Goal: Task Accomplishment & Management: Manage account settings

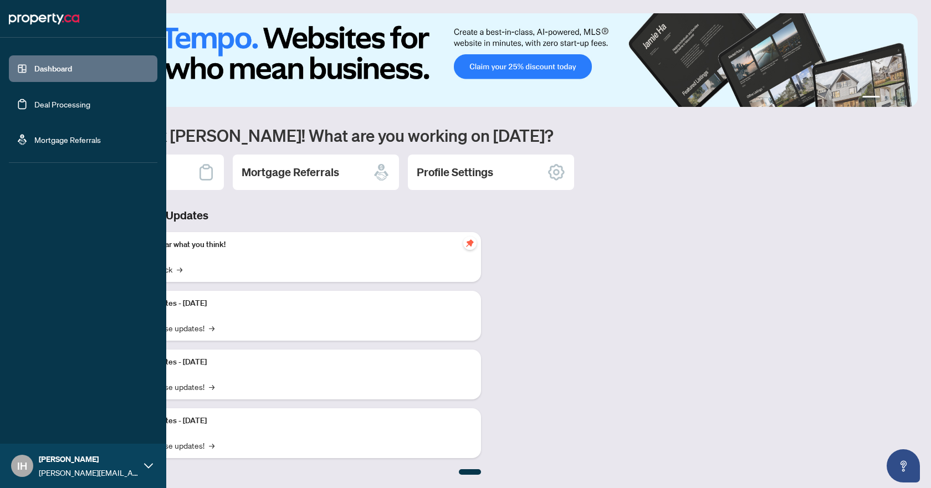
click at [37, 106] on link "Deal Processing" at bounding box center [62, 104] width 56 height 10
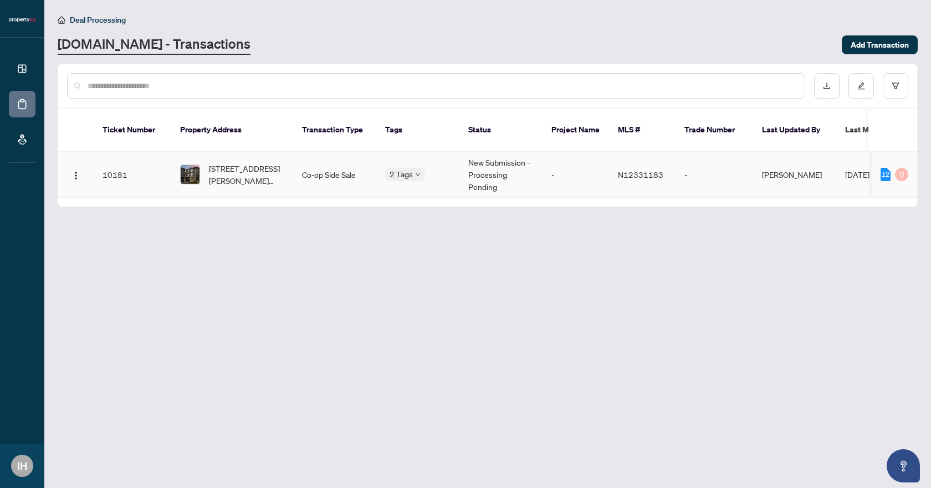
click at [445, 168] on div "2 Tags" at bounding box center [417, 174] width 65 height 13
click at [496, 164] on td "New Submission - Processing Pending" at bounding box center [500, 175] width 83 height 46
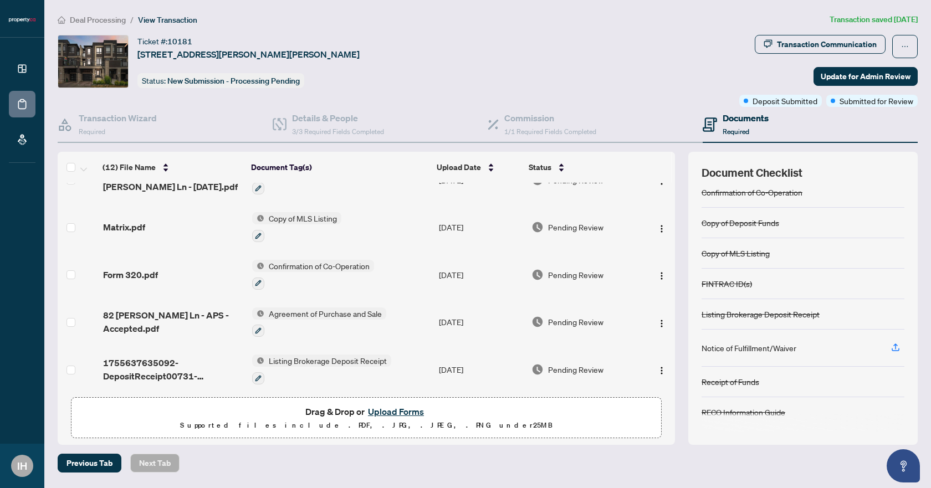
scroll to position [362, 0]
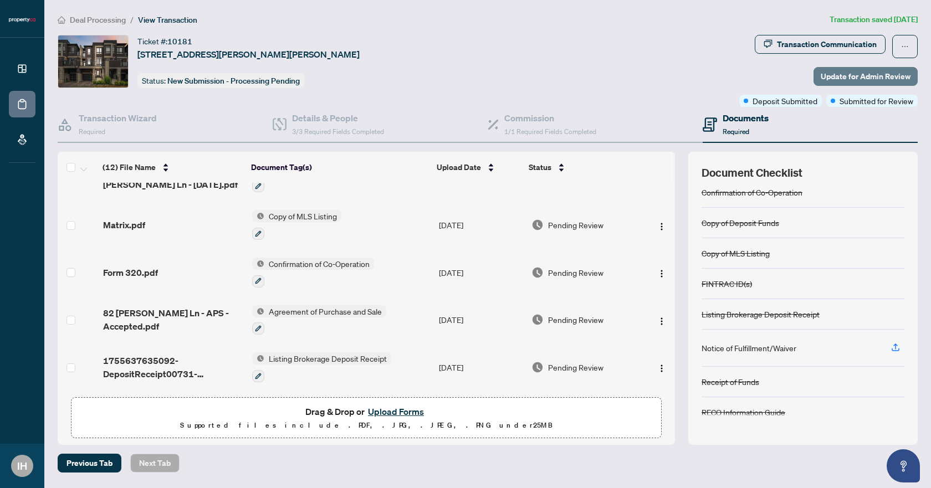
click at [824, 77] on span "Update for Admin Review" at bounding box center [865, 77] width 90 height 18
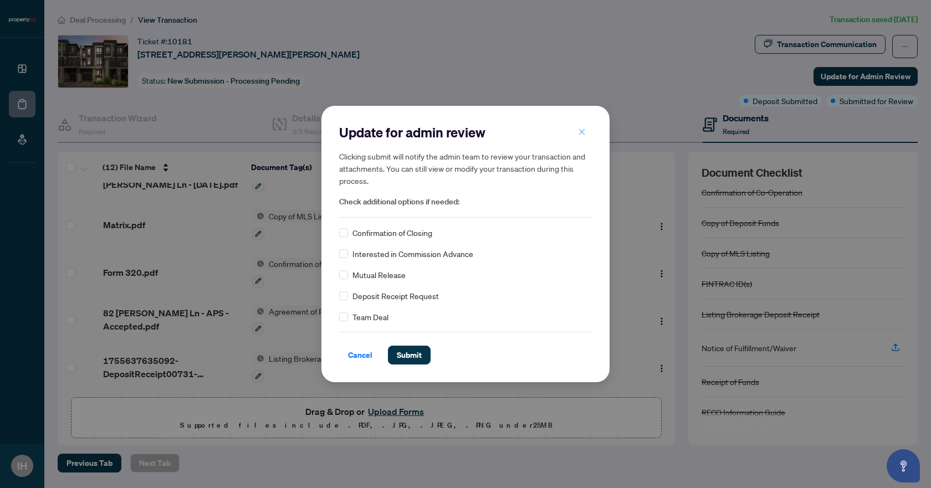
click at [574, 125] on button "button" at bounding box center [582, 131] width 22 height 19
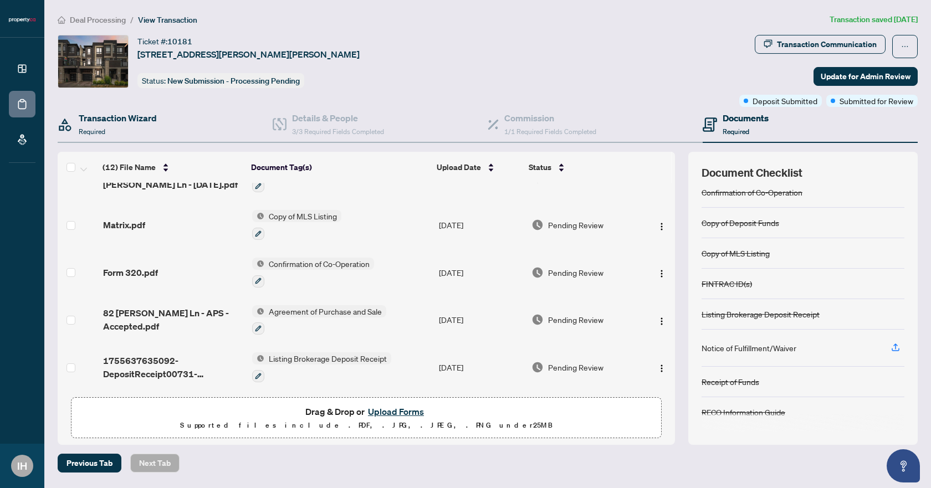
click at [181, 122] on div "Transaction Wizard Required" at bounding box center [165, 125] width 215 height 36
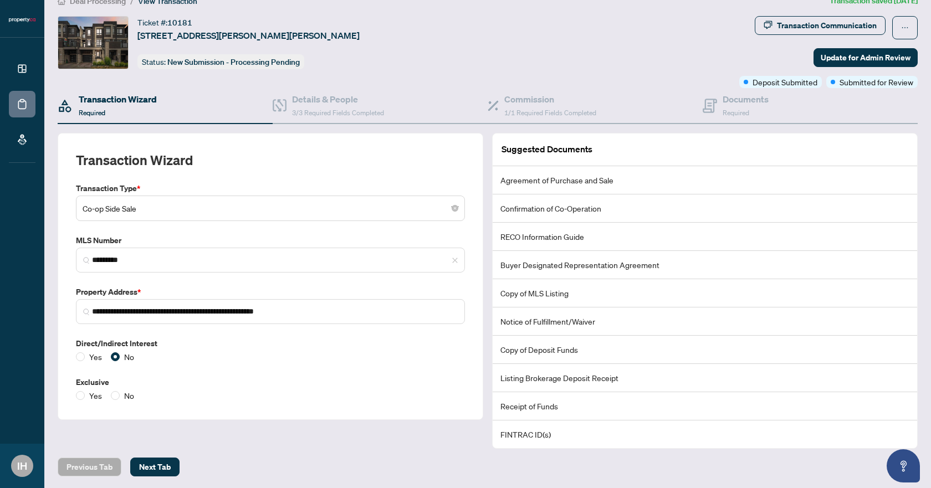
scroll to position [20, 0]
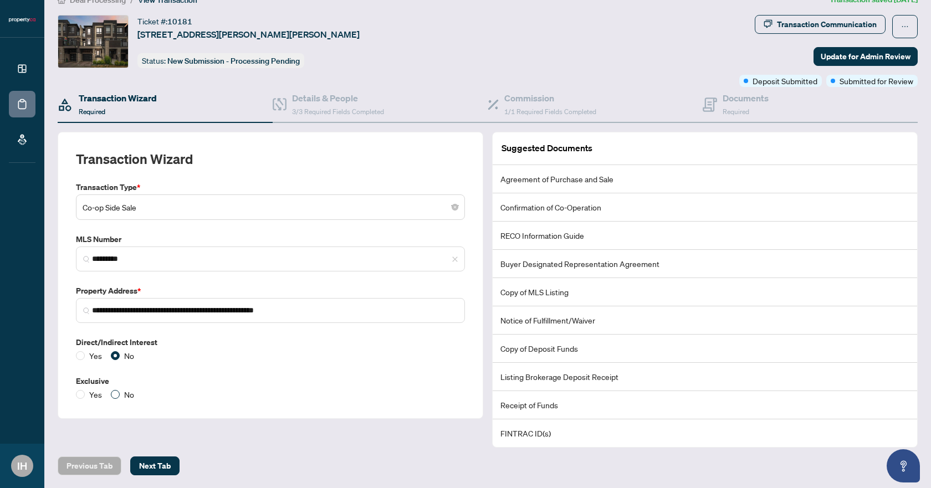
click at [124, 397] on span "No" at bounding box center [129, 394] width 19 height 12
click at [165, 460] on span "Next Tab" at bounding box center [155, 466] width 32 height 18
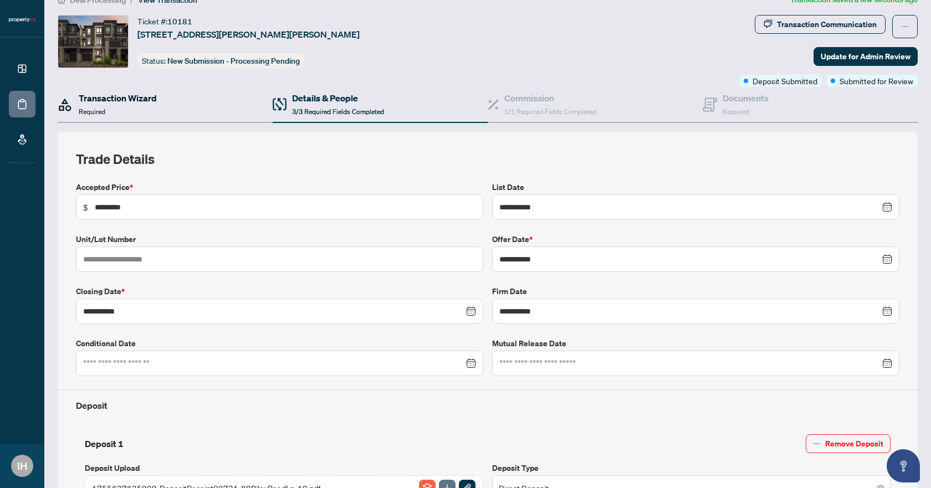
click at [152, 111] on div "Transaction Wizard Required" at bounding box center [118, 104] width 78 height 26
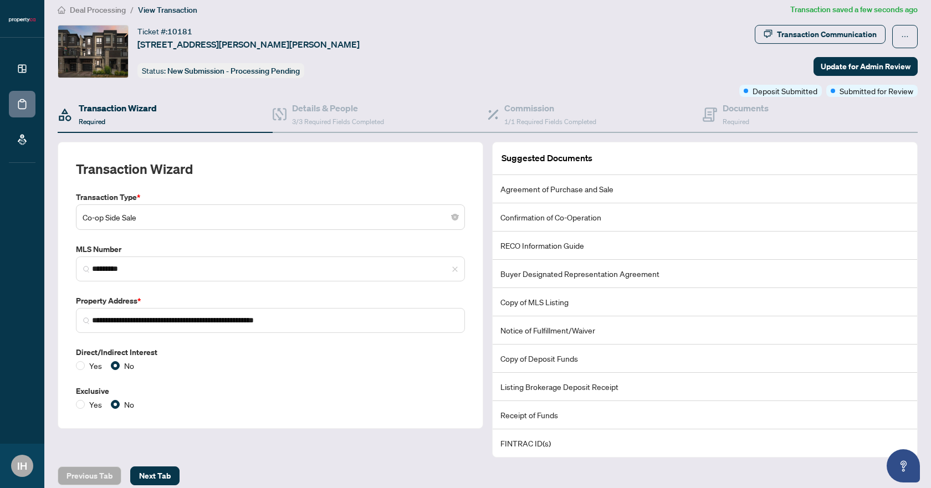
scroll to position [20, 0]
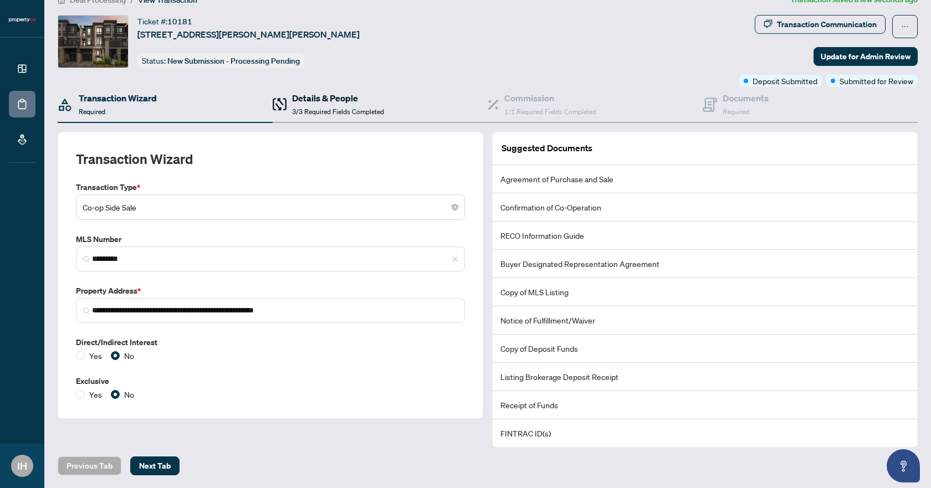
click at [316, 102] on h4 "Details & People" at bounding box center [338, 97] width 92 height 13
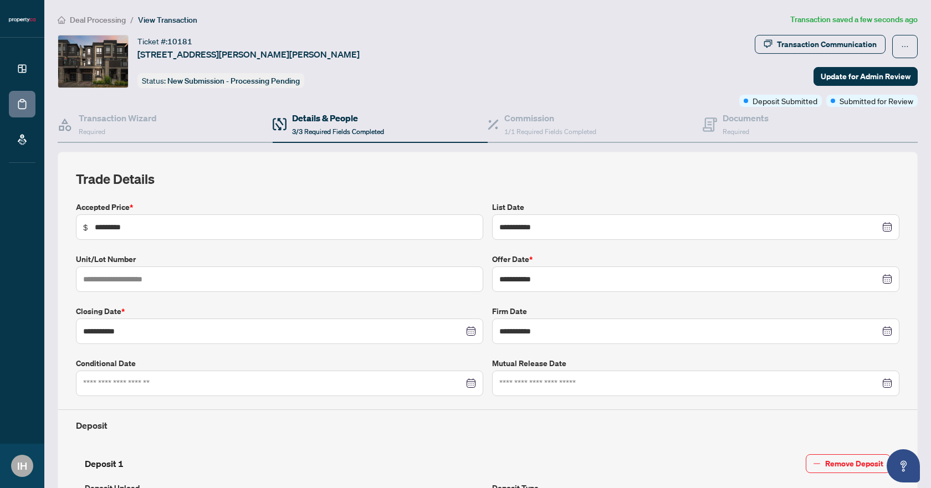
drag, startPoint x: 159, startPoint y: 54, endPoint x: 376, endPoint y: 47, distance: 216.7
click at [376, 47] on div "Ticket #: [STREET_ADDRESS][PERSON_NAME][PERSON_NAME] Status: New Submission - P…" at bounding box center [396, 61] width 677 height 53
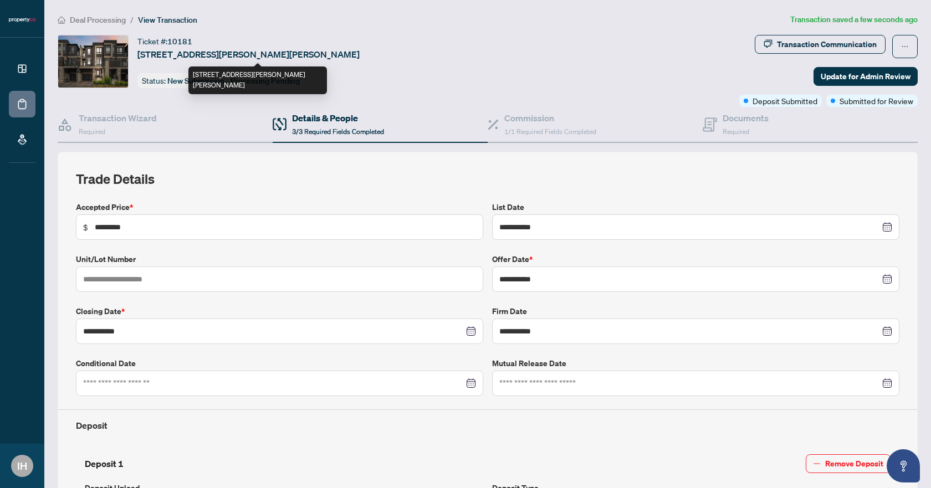
copy span "[STREET_ADDRESS][PERSON_NAME][PERSON_NAME]"
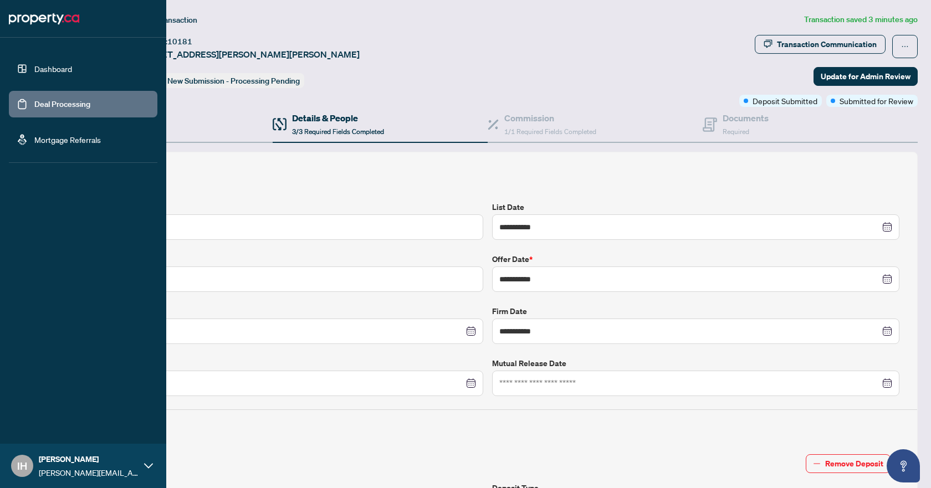
click at [34, 68] on link "Dashboard" at bounding box center [53, 69] width 38 height 10
